Goal: Task Accomplishment & Management: Complete application form

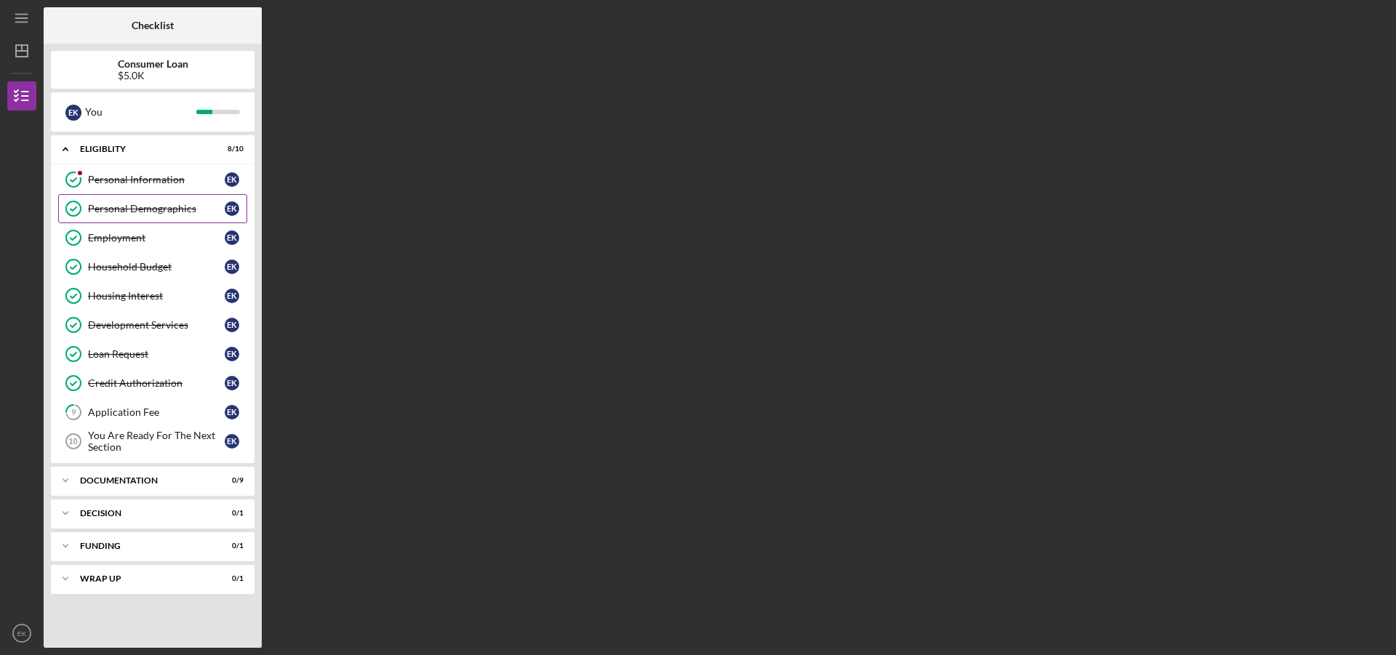
click at [146, 212] on div "Personal Demographics" at bounding box center [156, 209] width 137 height 12
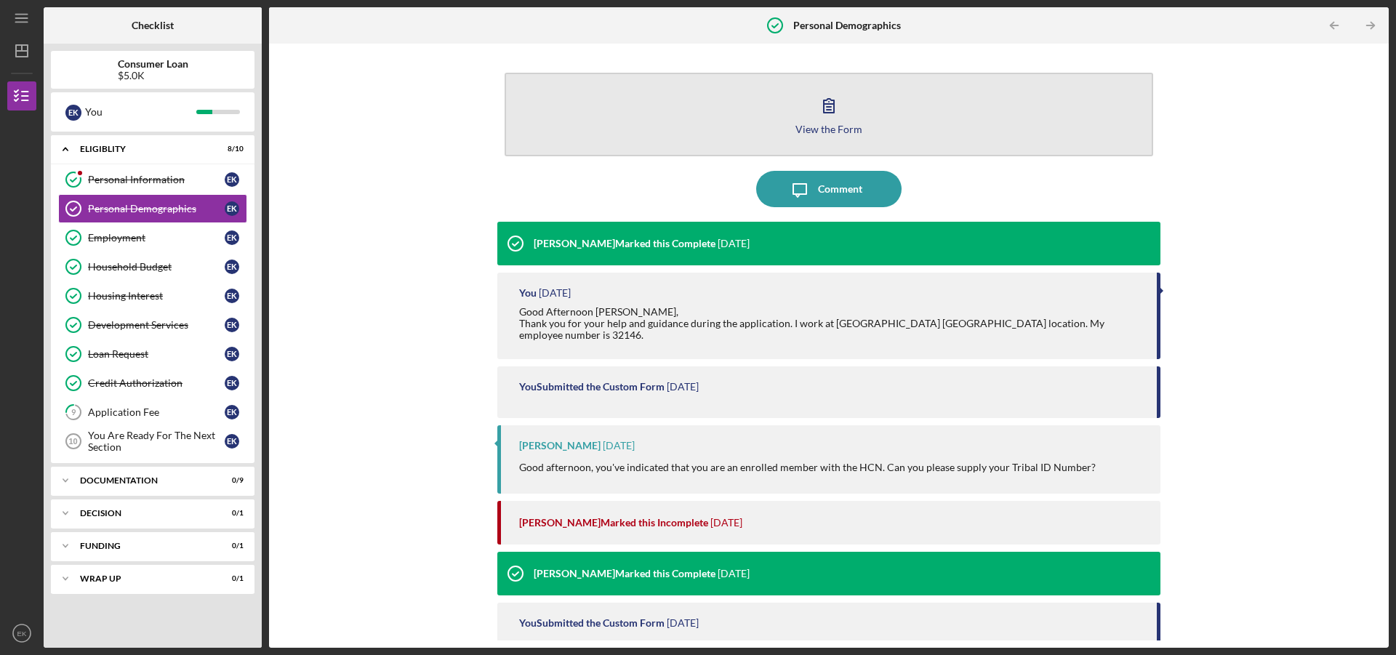
click at [807, 129] on div "View the Form" at bounding box center [828, 129] width 67 height 11
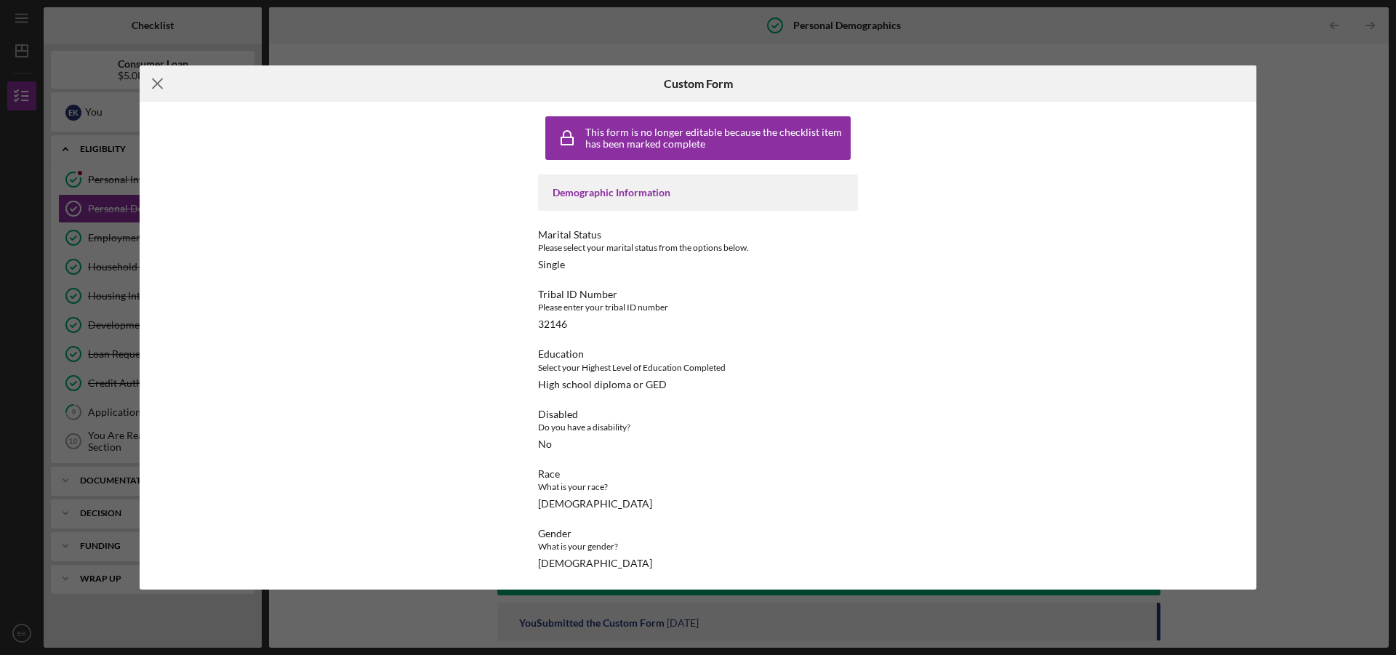
click at [158, 85] on line at bounding box center [157, 83] width 9 height 9
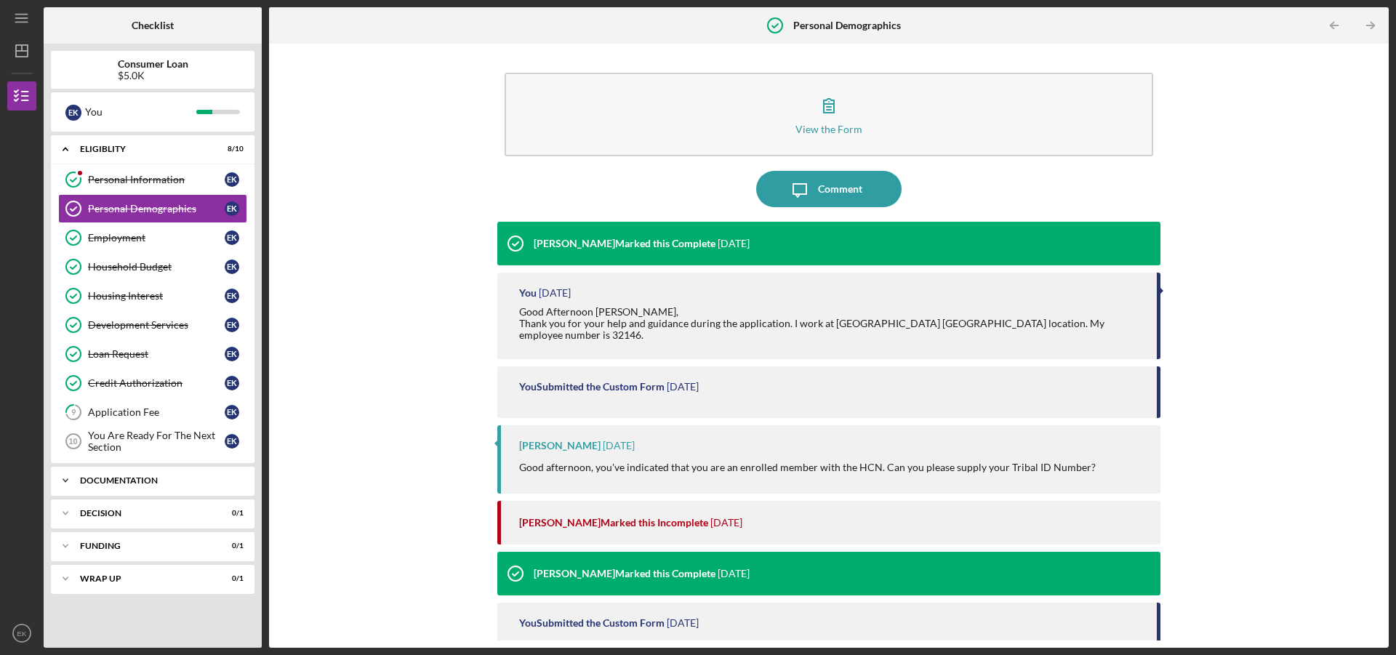
click at [87, 478] on div "Documentation" at bounding box center [158, 480] width 156 height 9
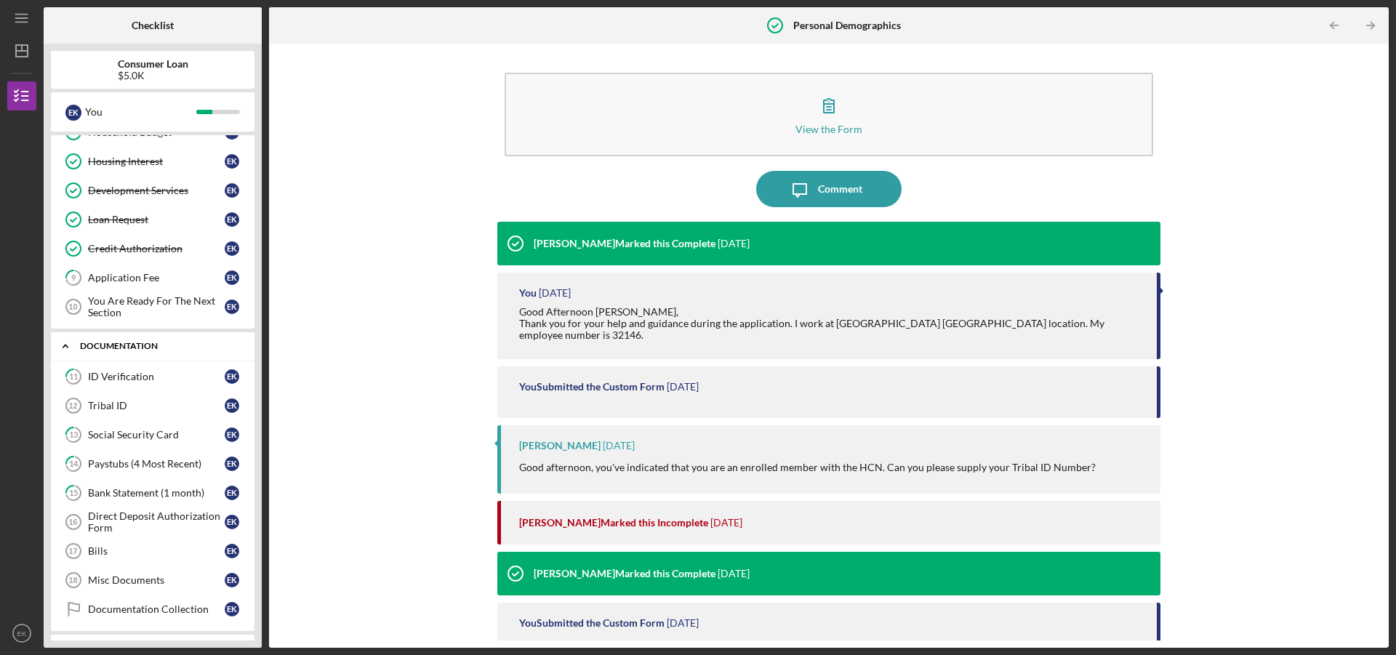
scroll to position [218, 0]
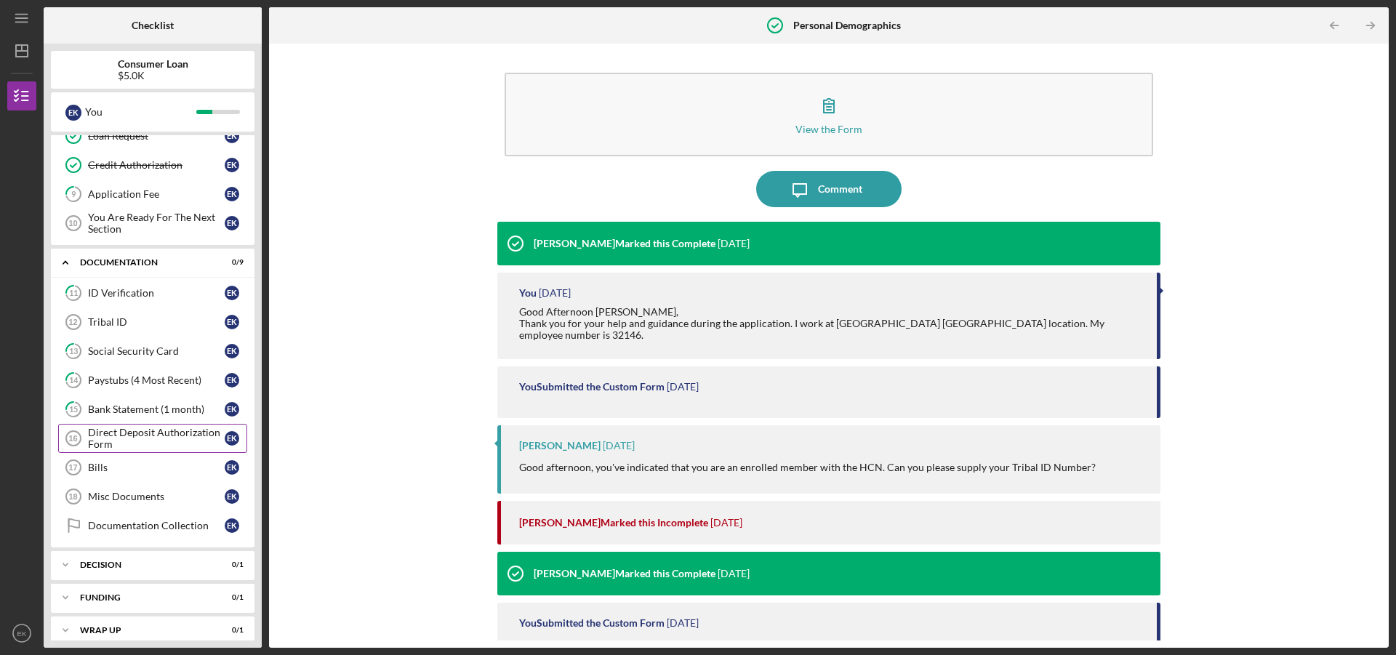
click at [158, 435] on div "Direct Deposit Authorization Form" at bounding box center [156, 438] width 137 height 23
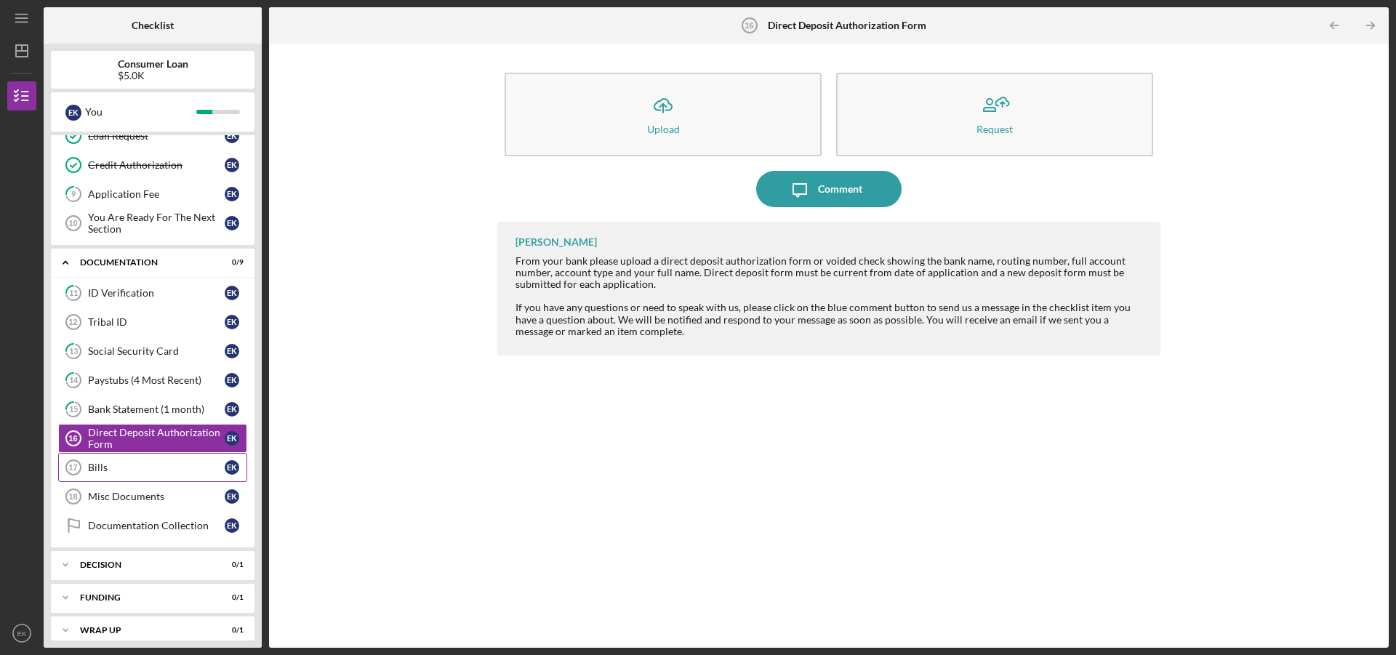
click at [147, 473] on div "Bills" at bounding box center [156, 468] width 137 height 12
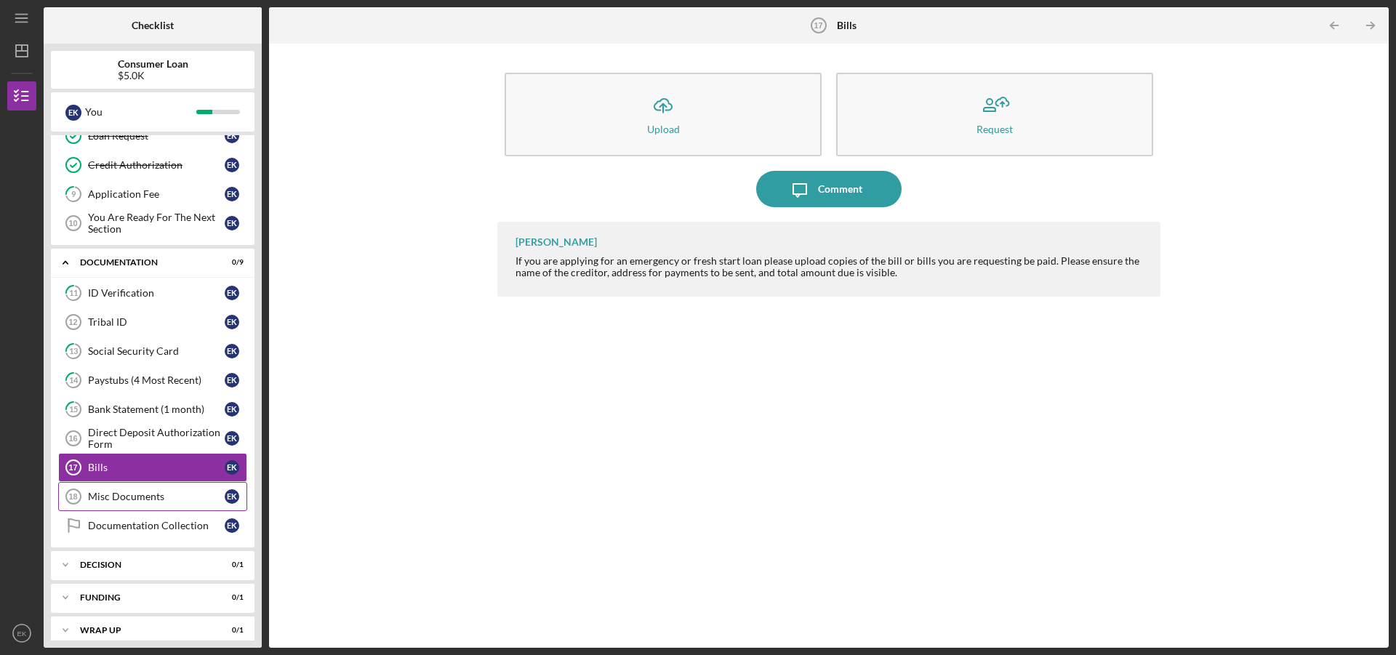
click at [145, 494] on div "Misc Documents" at bounding box center [156, 497] width 137 height 12
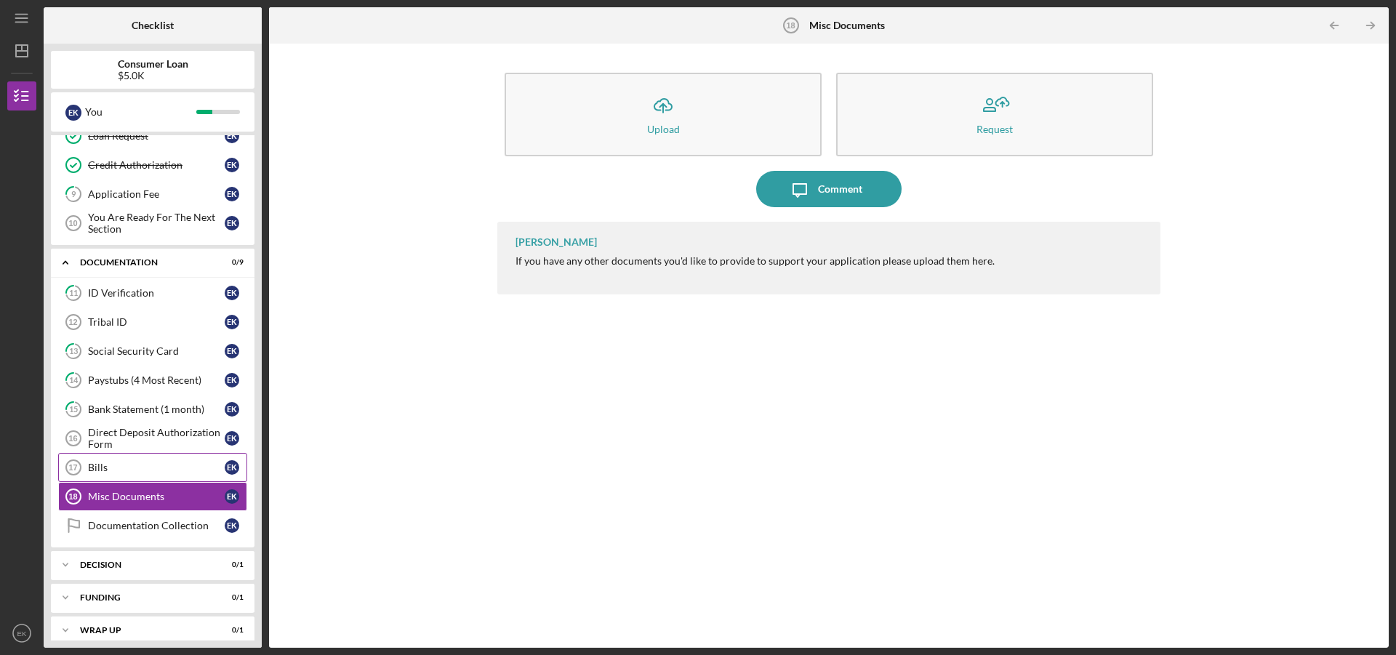
click at [142, 471] on div "Bills" at bounding box center [156, 468] width 137 height 12
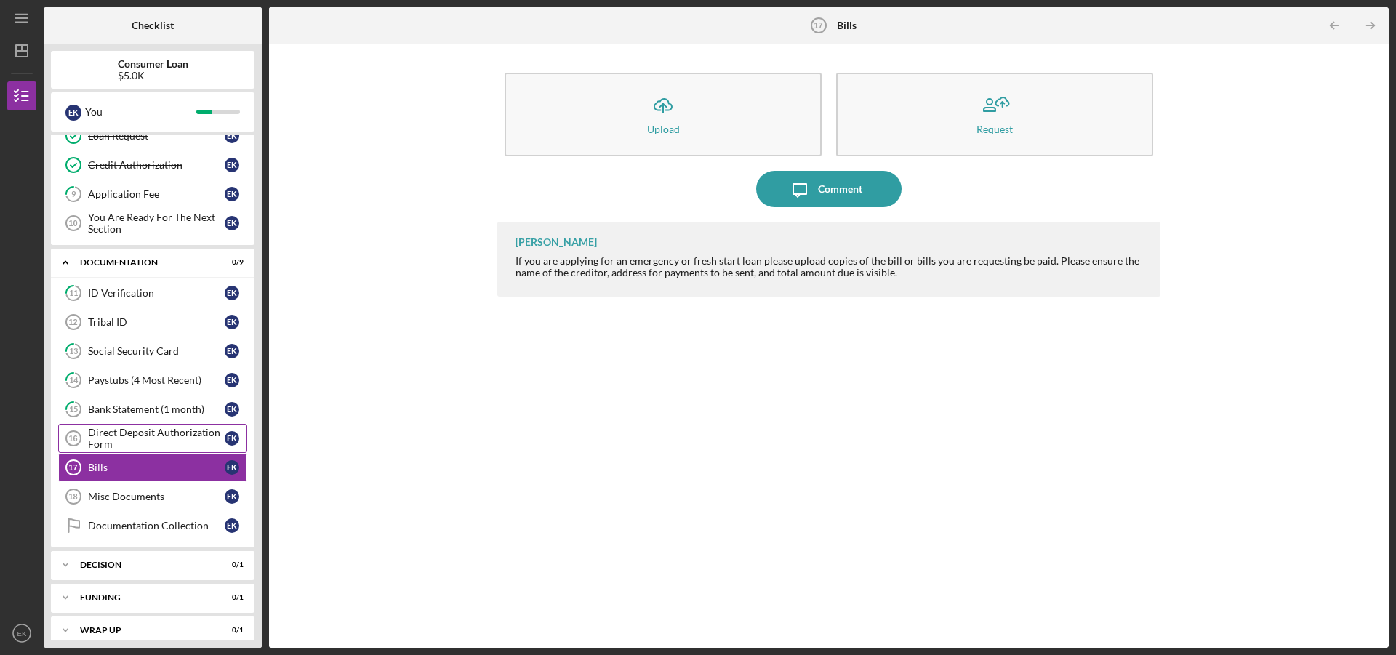
click at [151, 441] on div "Direct Deposit Authorization Form" at bounding box center [156, 438] width 137 height 23
